Goal: Find specific page/section: Find specific page/section

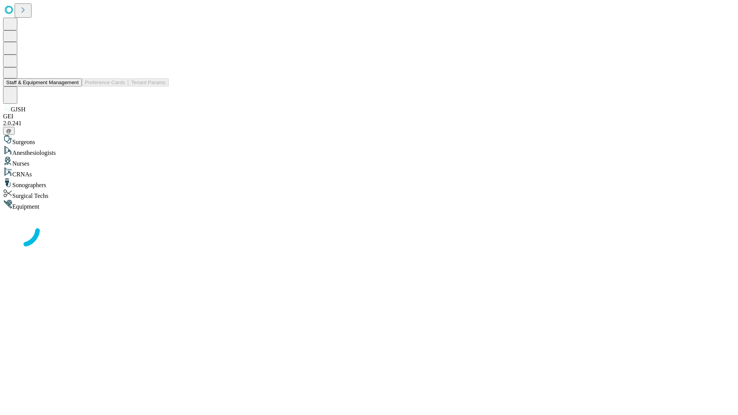
click at [73, 87] on button "Staff & Equipment Management" at bounding box center [42, 82] width 79 height 8
